Goal: Find contact information: Find contact information

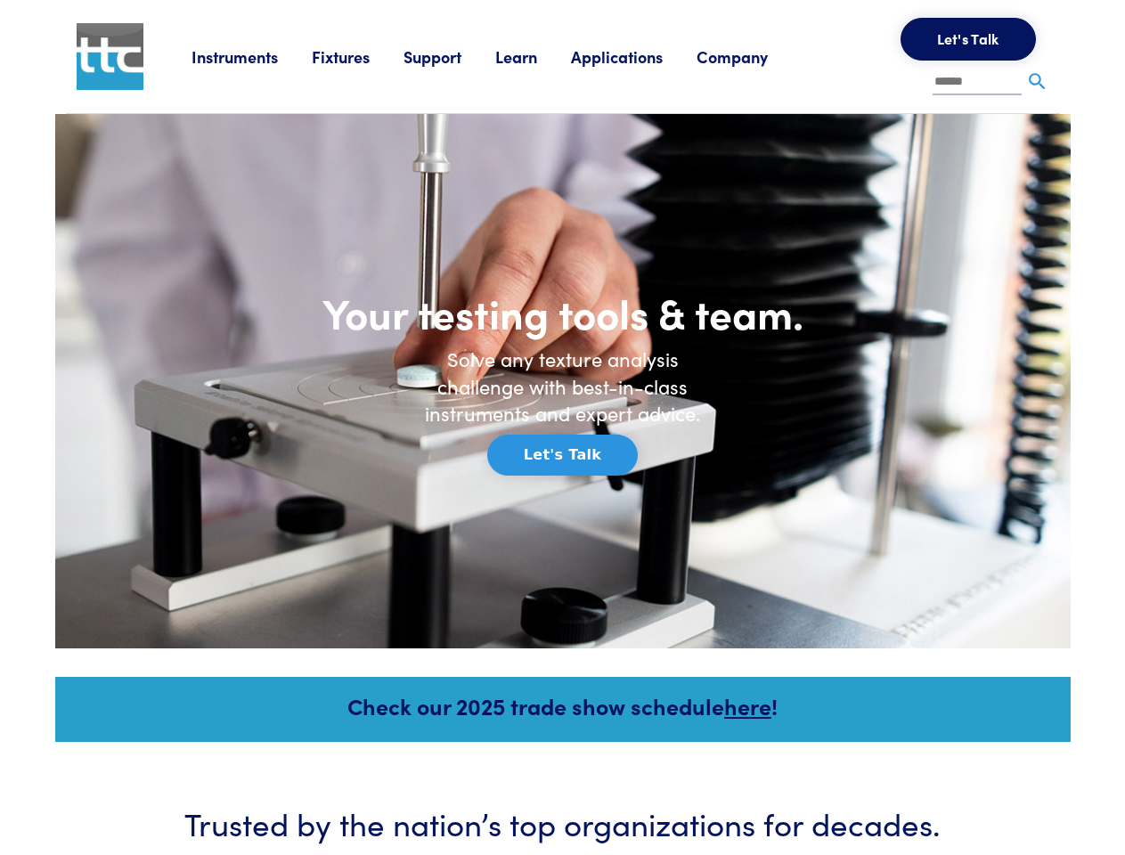
click at [562, 427] on h6 "Solve any texture analysis challenge with best-in-class instruments and expert …" at bounding box center [562, 386] width 303 height 82
click at [252, 56] on link "Instruments" at bounding box center [251, 56] width 120 height 22
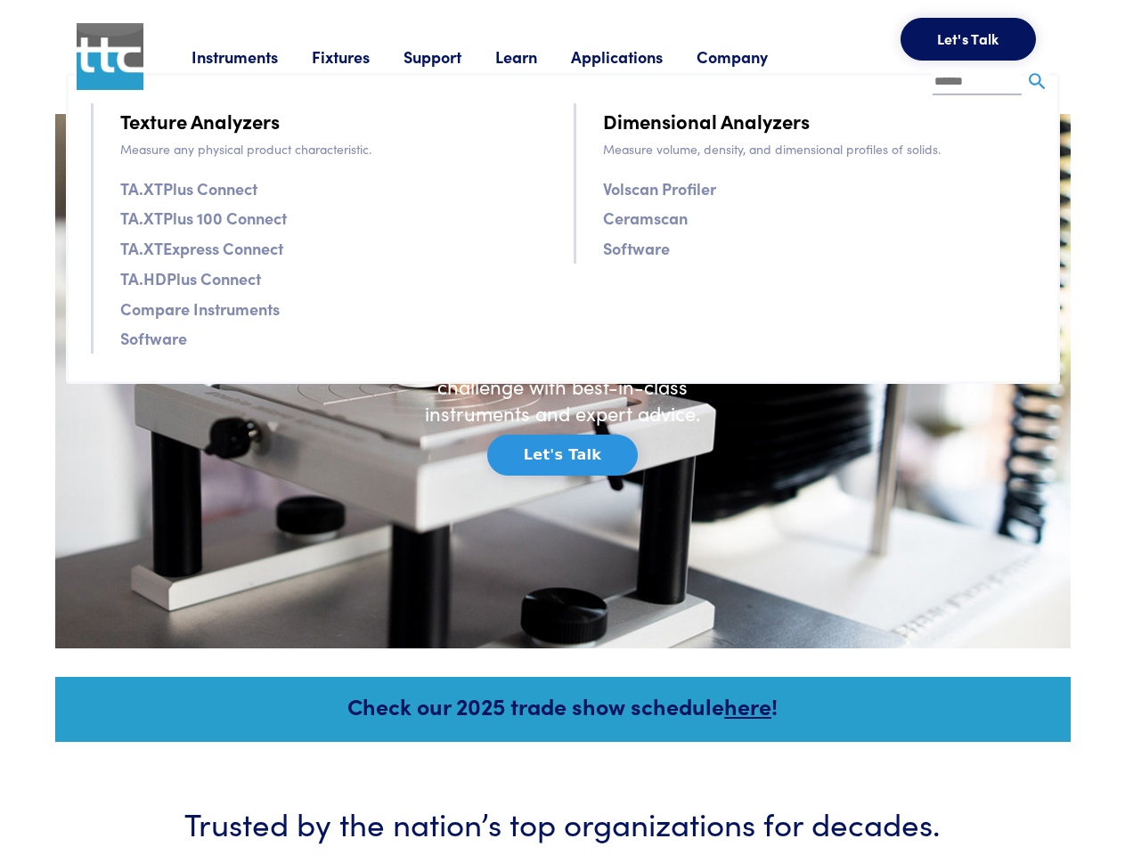
click at [360, 56] on link "Fixtures" at bounding box center [358, 56] width 92 height 22
click at [452, 56] on link "Support" at bounding box center [449, 56] width 92 height 22
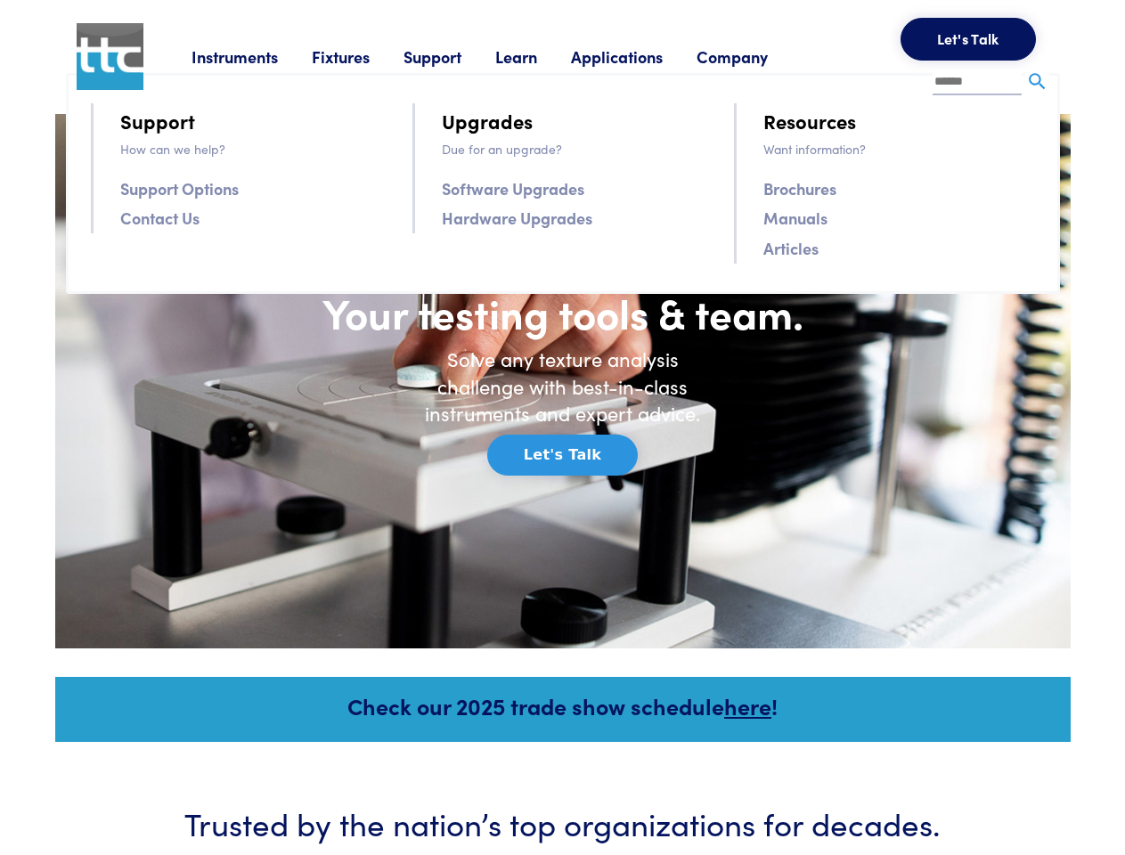
click at [538, 56] on link "Learn" at bounding box center [533, 56] width 76 height 22
click at [640, 56] on link "Applications" at bounding box center [634, 56] width 126 height 22
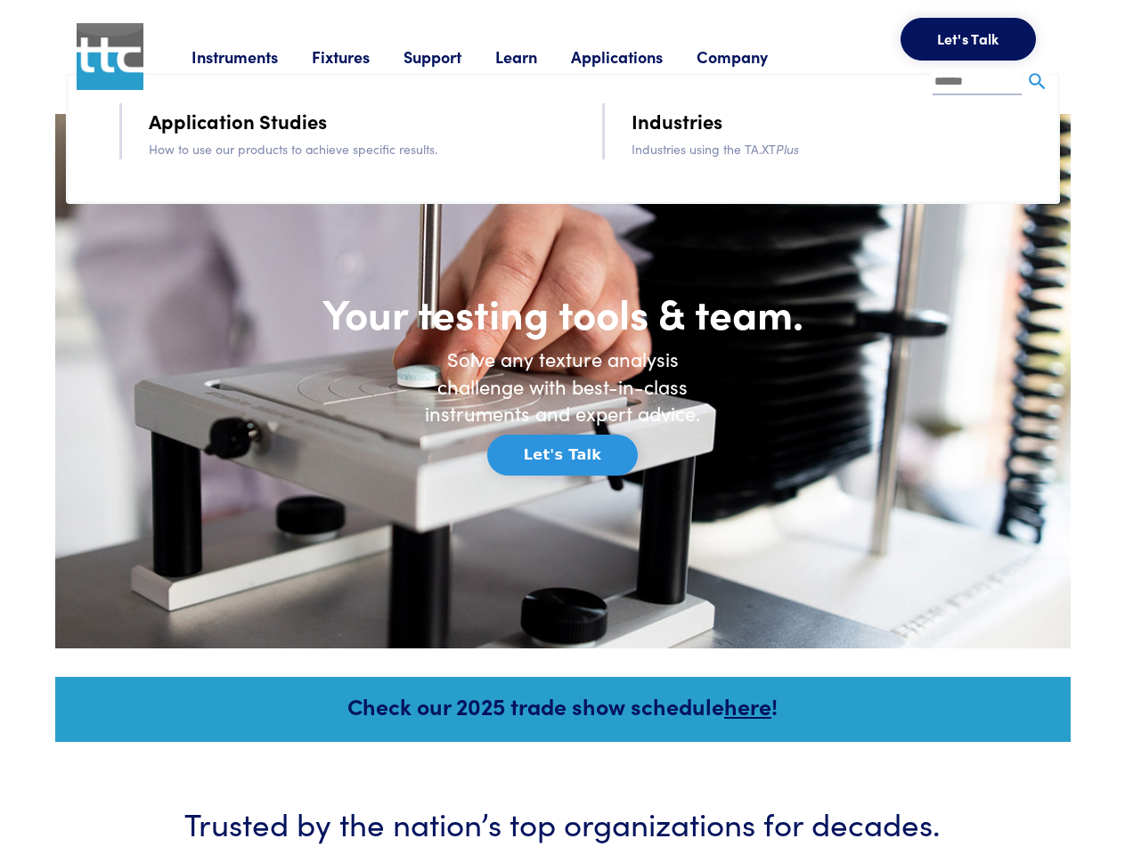
click at [755, 56] on link "Company" at bounding box center [748, 56] width 105 height 22
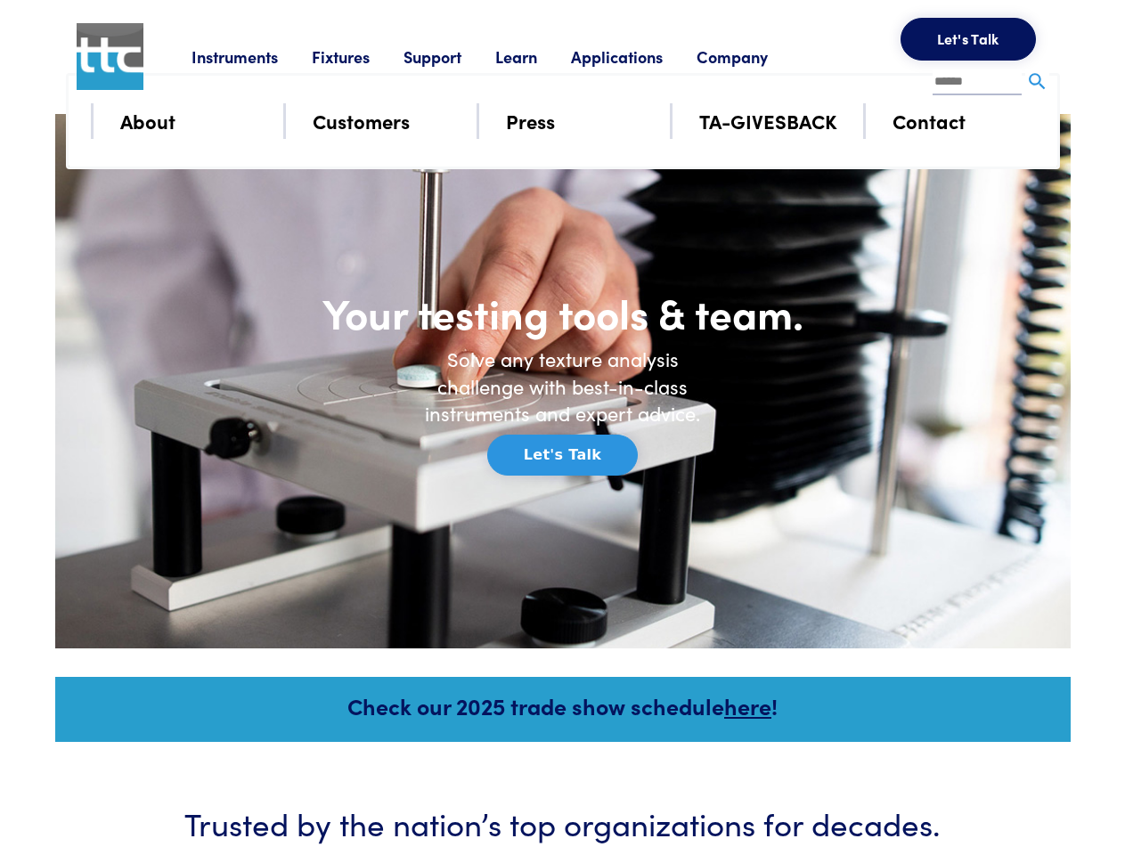
click at [968, 39] on button "Let's Talk" at bounding box center [967, 39] width 135 height 43
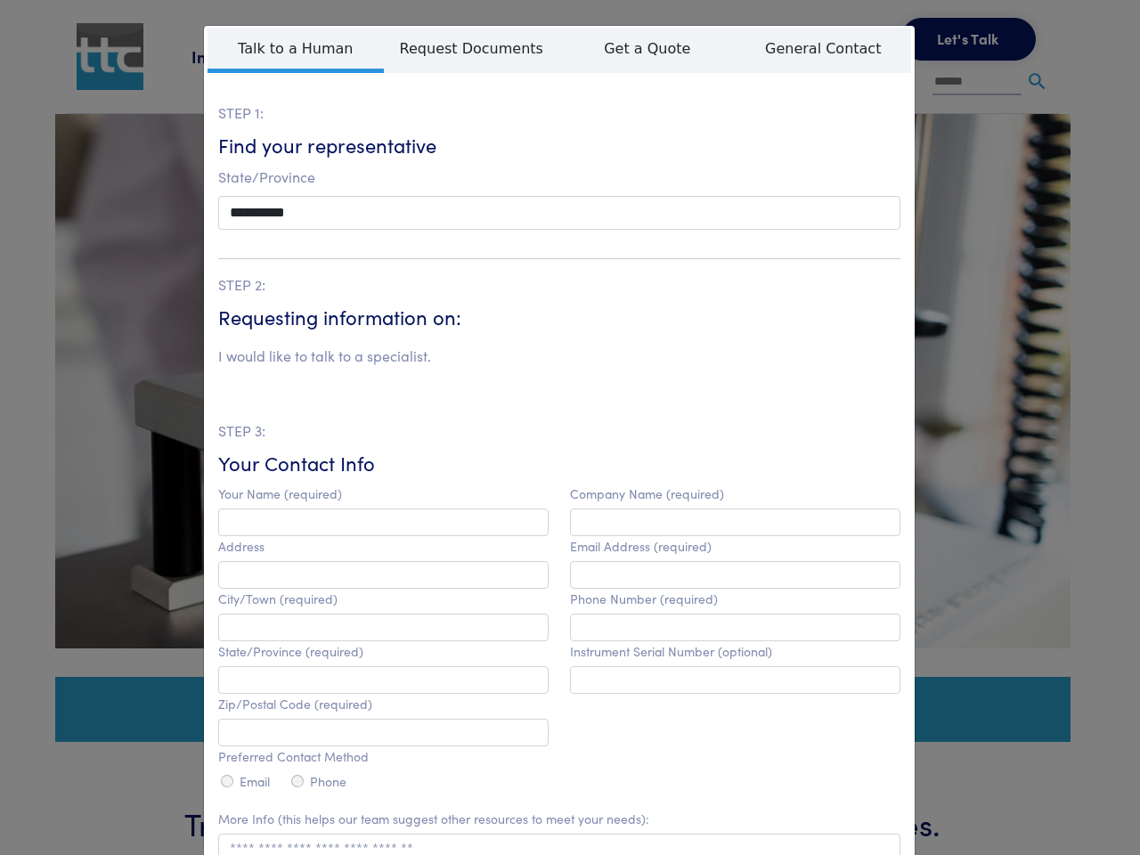
click at [1036, 82] on div "**********" at bounding box center [570, 427] width 1140 height 855
